Goal: Information Seeking & Learning: Learn about a topic

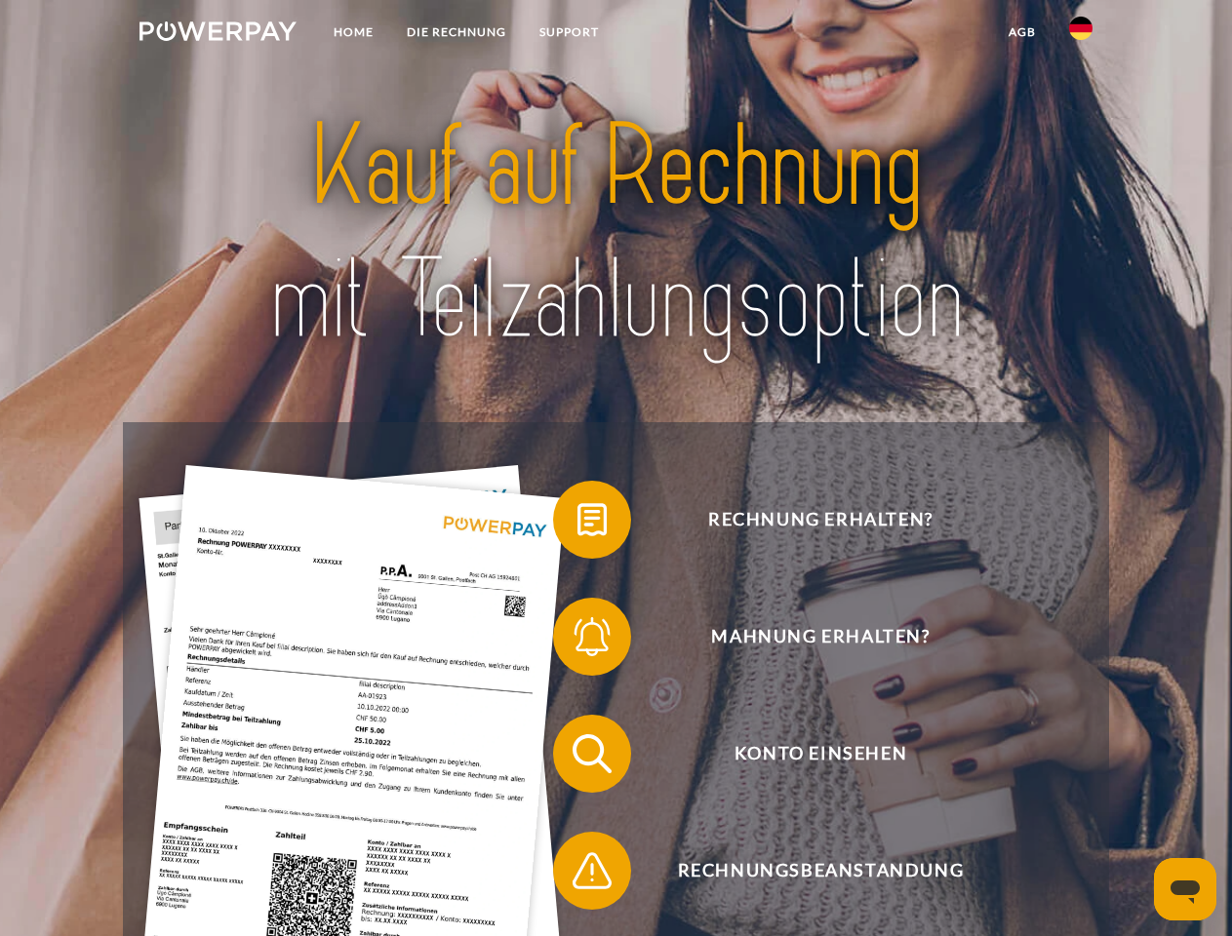
click at [218, 34] on img at bounding box center [217, 31] width 157 height 20
click at [1081, 34] on img at bounding box center [1080, 28] width 23 height 23
click at [1021, 32] on link "agb" at bounding box center [1022, 32] width 60 height 35
click at [577, 524] on span at bounding box center [563, 520] width 98 height 98
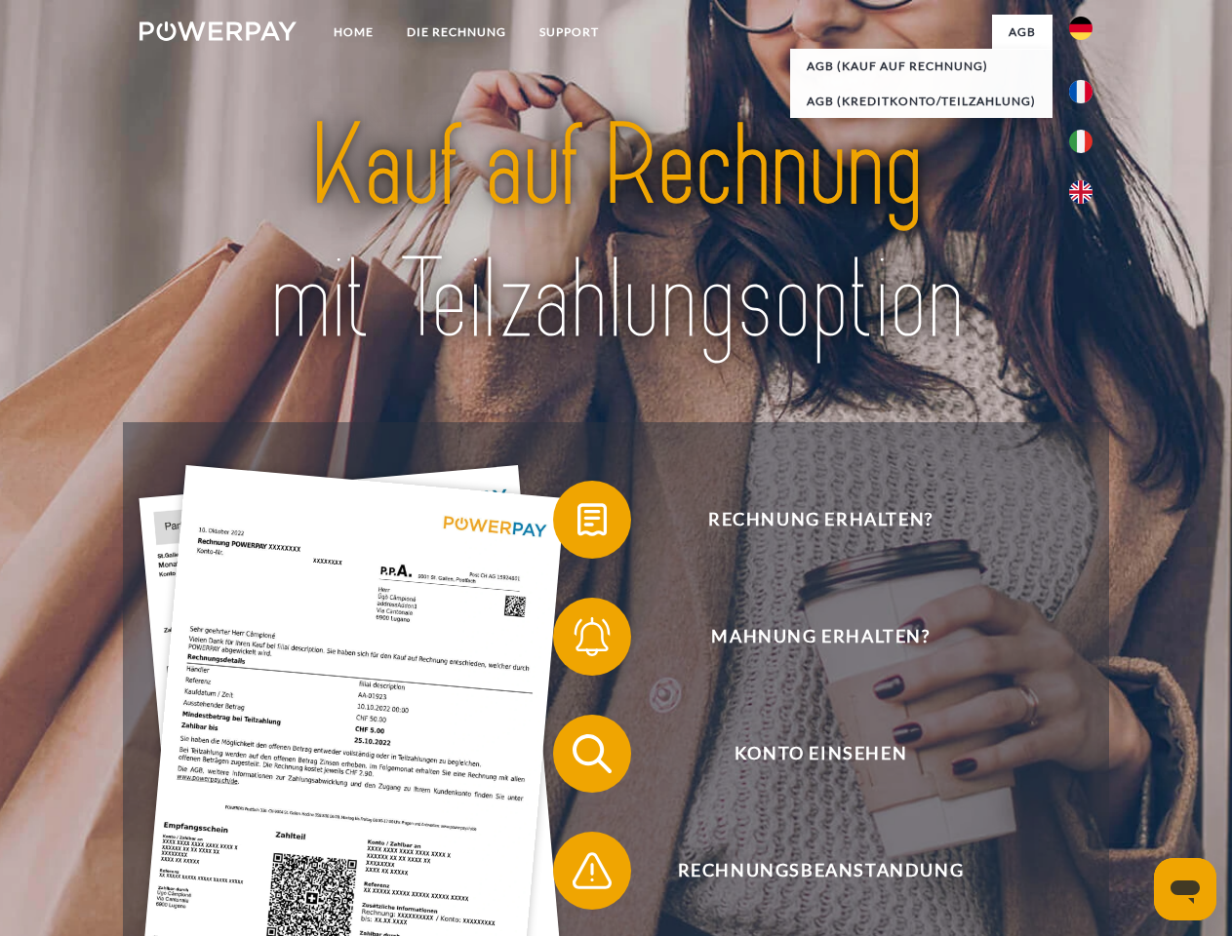
click at [577, 641] on span at bounding box center [563, 637] width 98 height 98
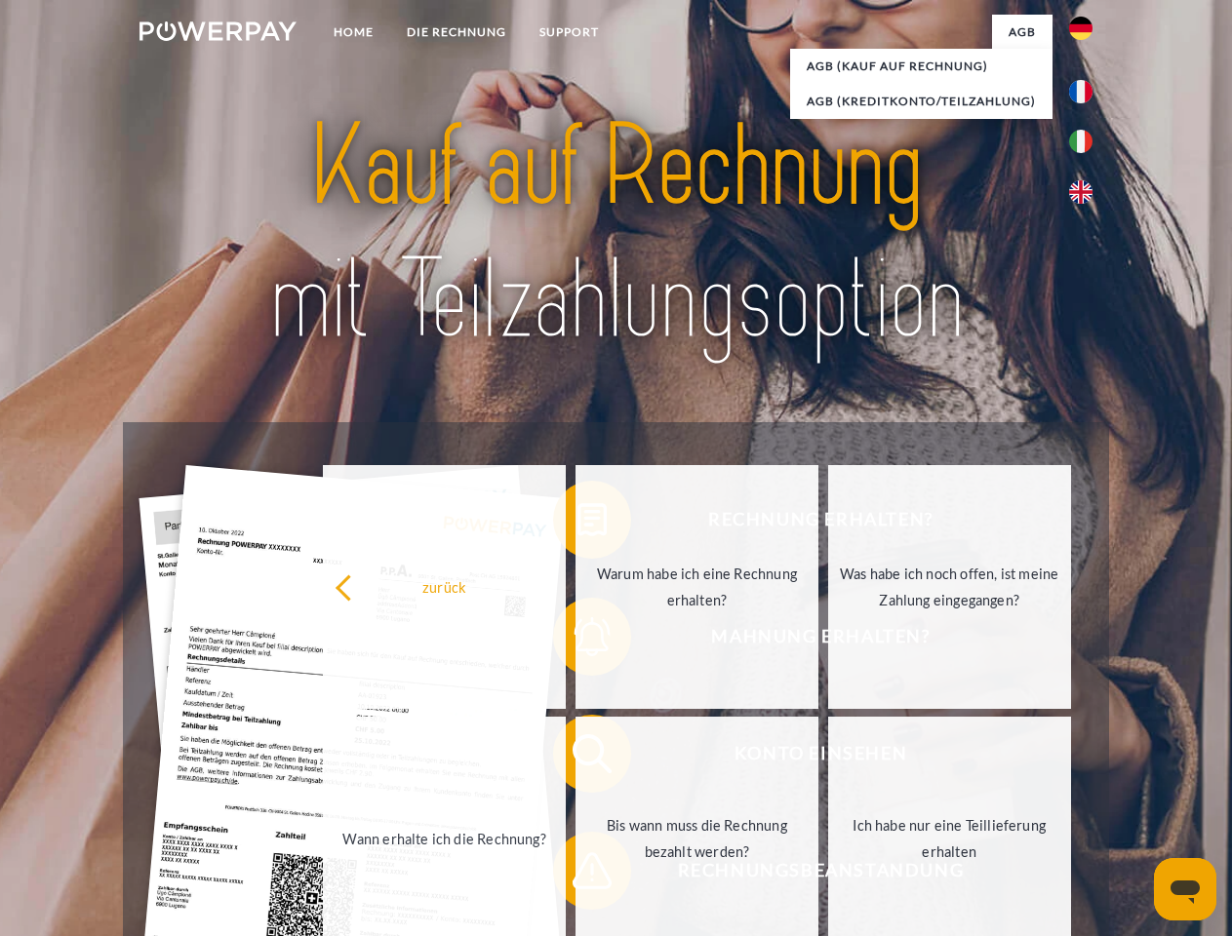
click at [577, 758] on link "Bis wann muss die Rechnung bezahlt werden?" at bounding box center [697, 839] width 243 height 244
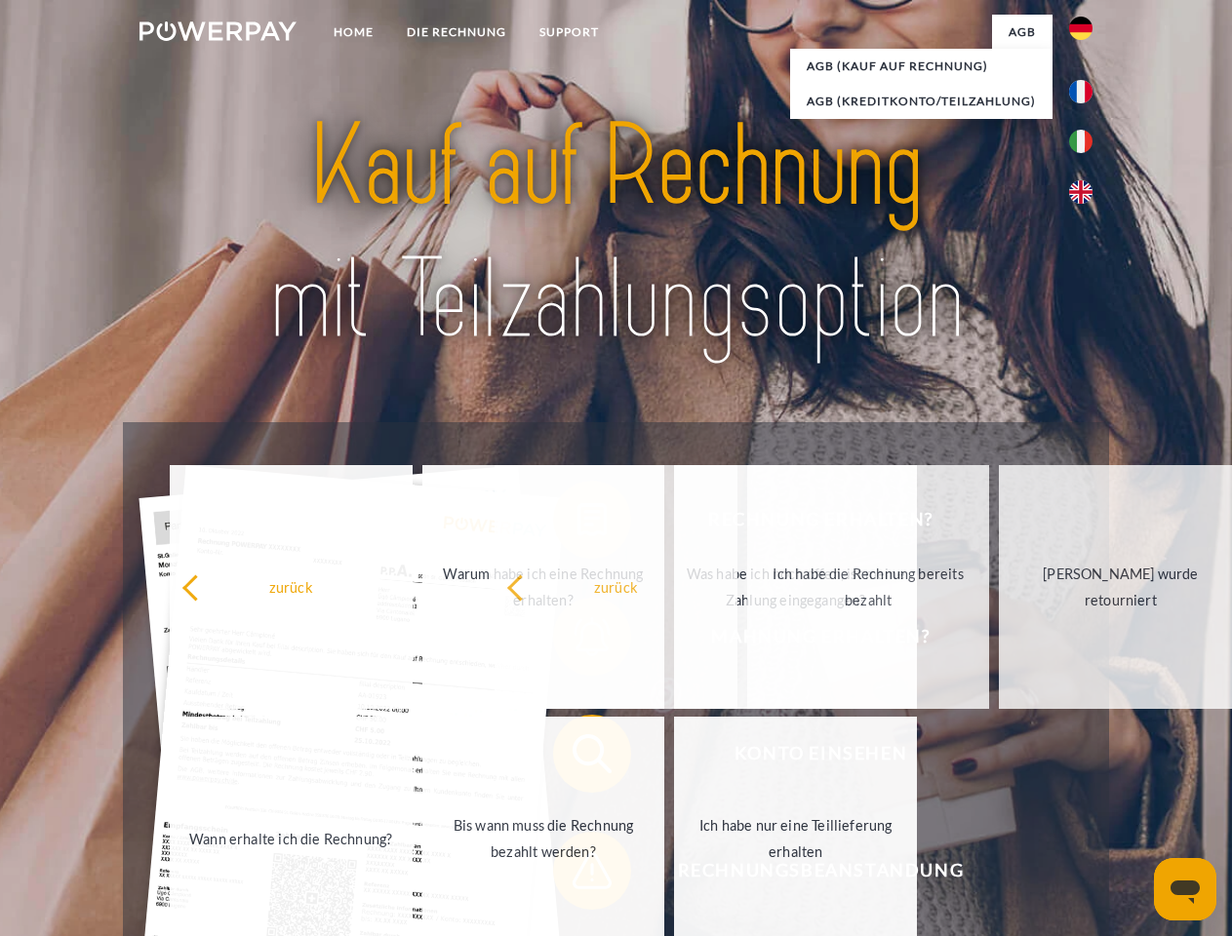
click at [577, 875] on span at bounding box center [563, 871] width 98 height 98
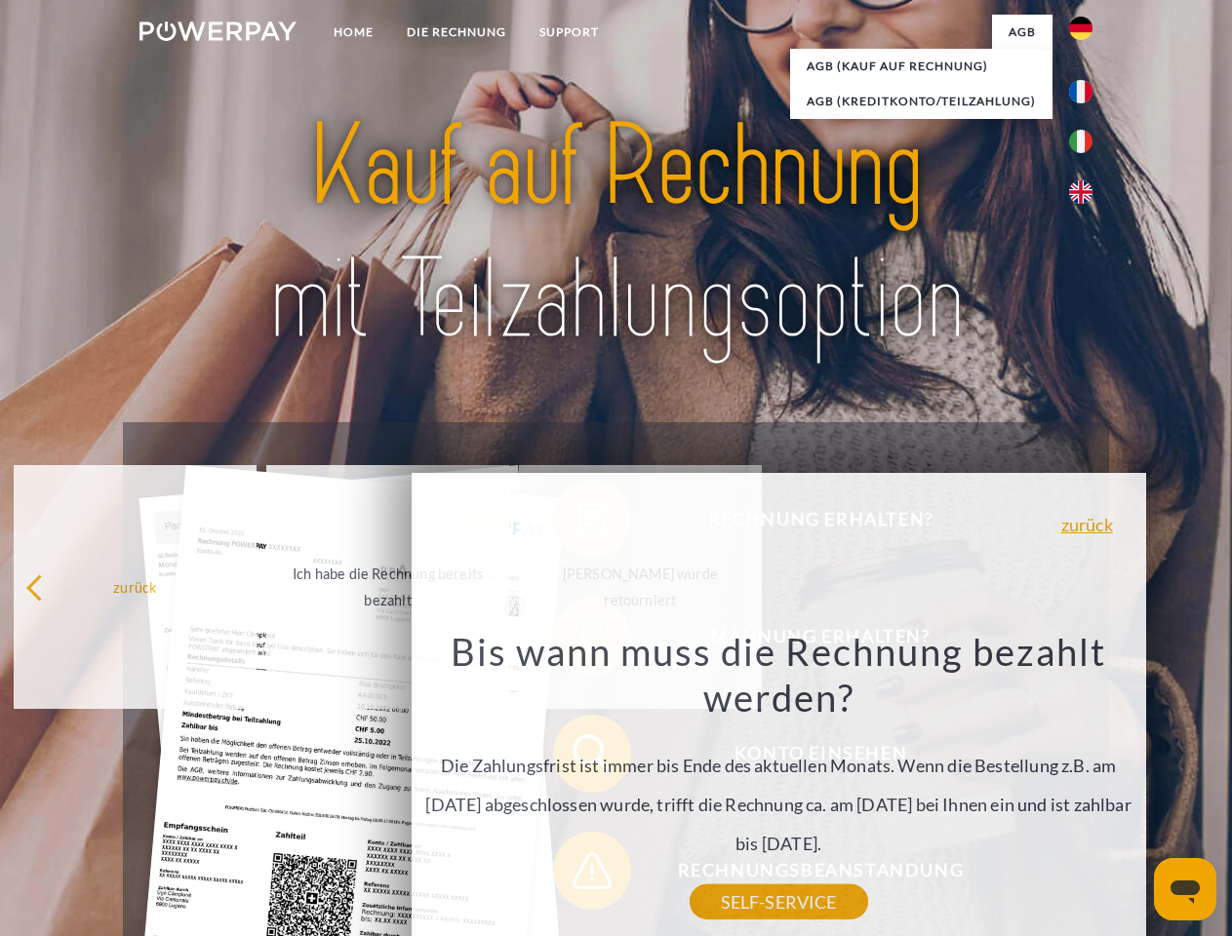
click at [1185, 890] on icon "Messaging-Fenster öffnen" at bounding box center [1185, 892] width 29 height 23
